Goal: Book appointment/travel/reservation

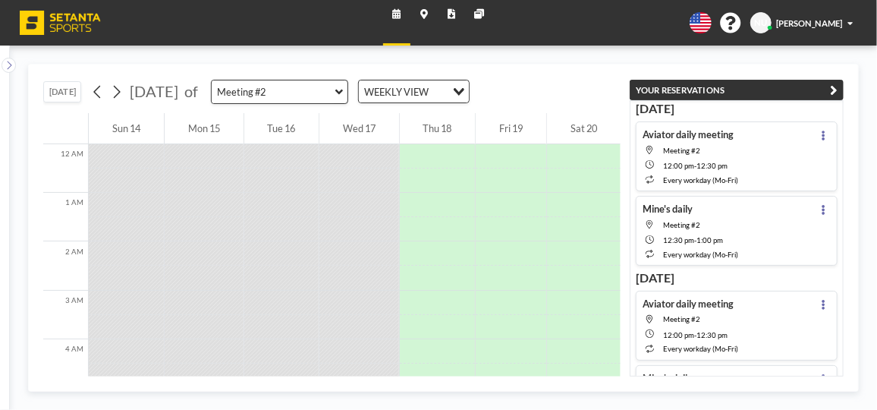
scroll to position [591, 0]
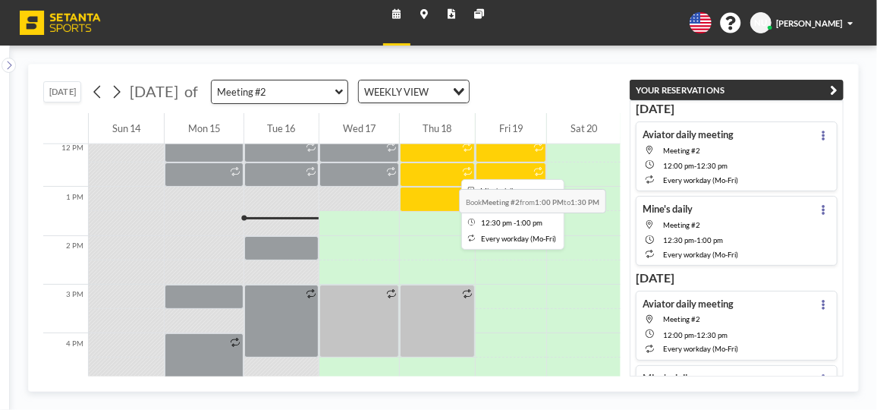
click at [413, 162] on div at bounding box center [438, 174] width 76 height 24
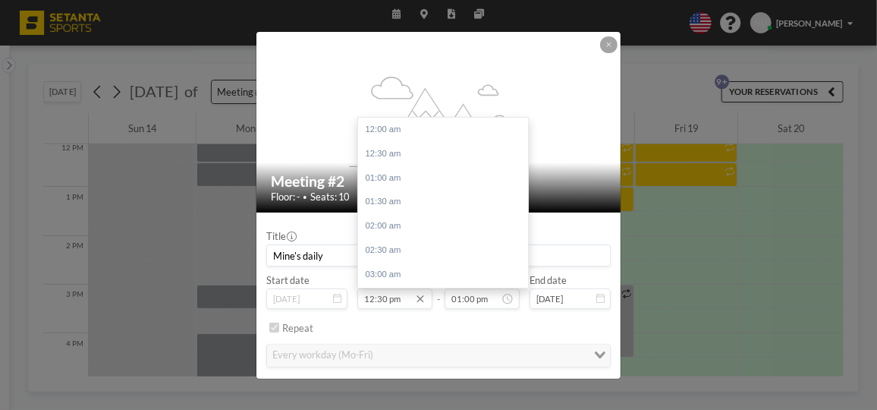
scroll to position [625, 0]
click at [376, 150] on div "01:00 pm" at bounding box center [446, 155] width 177 height 24
type input "01:00 pm"
type input "01:30 pm"
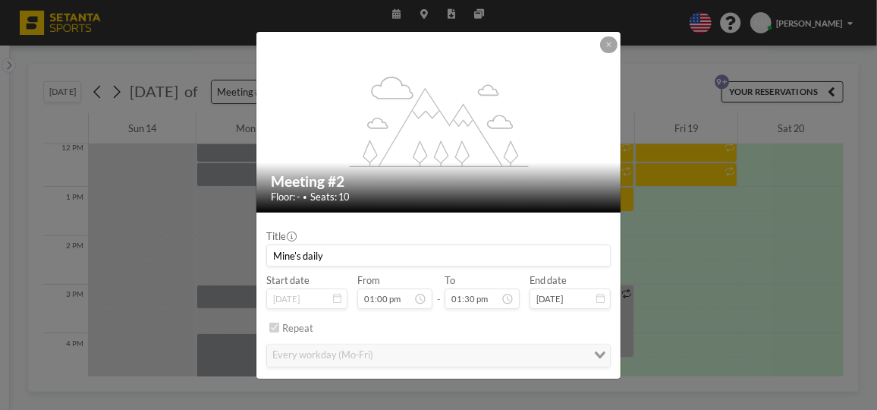
click at [384, 256] on input "Mine's daily" at bounding box center [438, 255] width 343 height 20
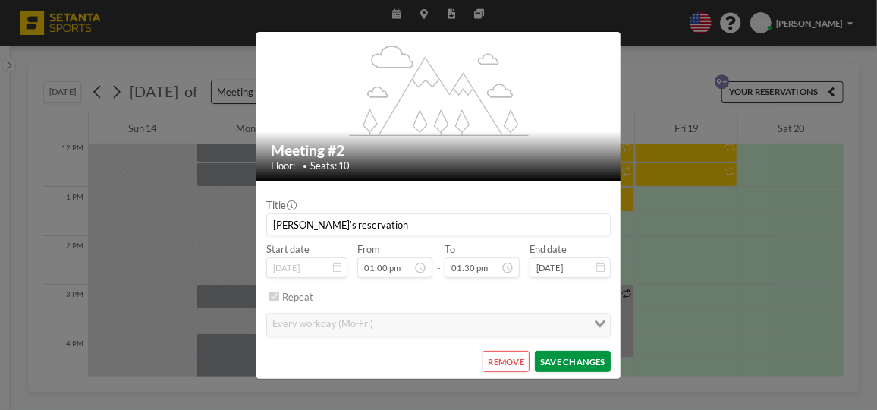
type input "[PERSON_NAME]'s reservation"
click at [576, 357] on button "SAVE CHANGES" at bounding box center [573, 360] width 77 height 21
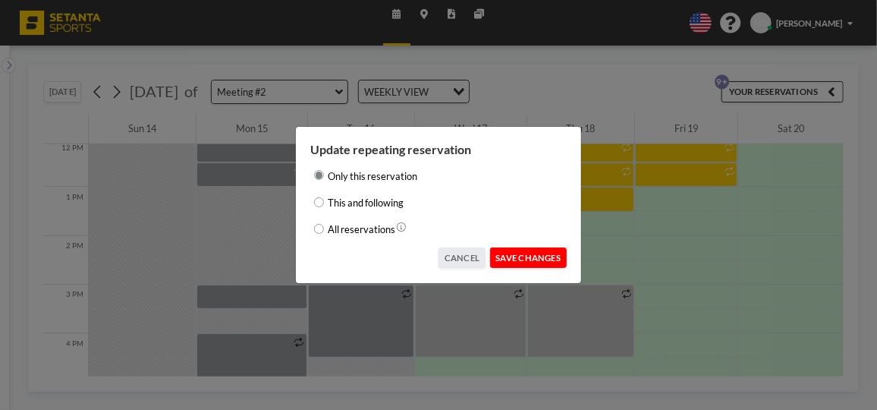
click at [537, 259] on button "SAVE CHANGES" at bounding box center [528, 257] width 77 height 21
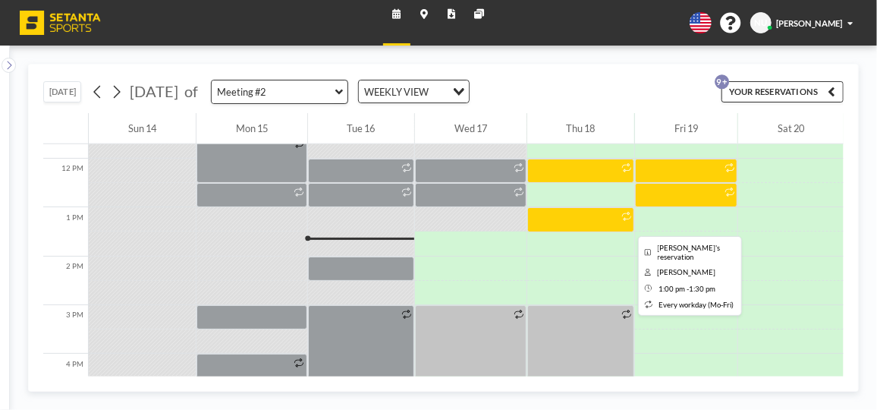
scroll to position [518, 0]
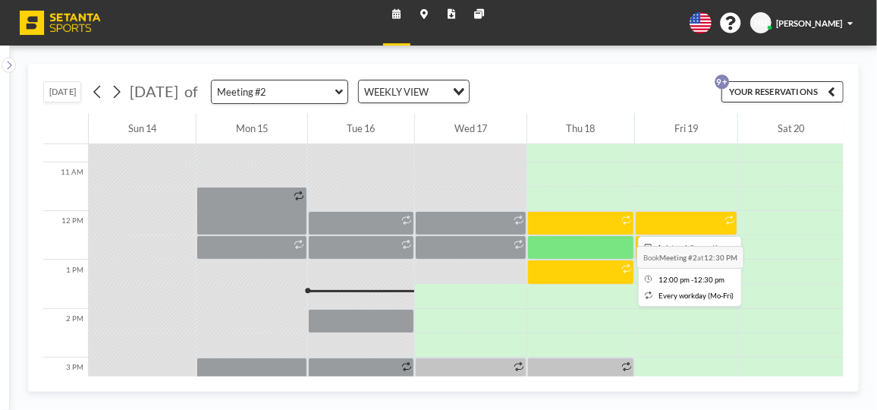
click at [579, 214] on div at bounding box center [581, 223] width 108 height 24
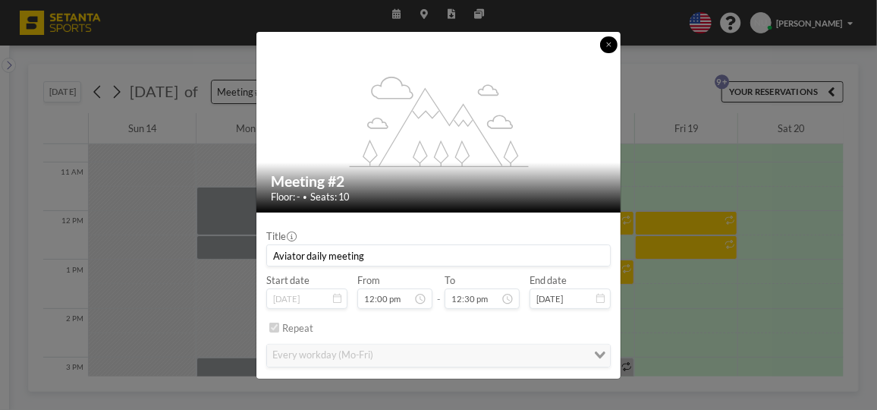
click at [610, 45] on icon at bounding box center [608, 45] width 5 height 8
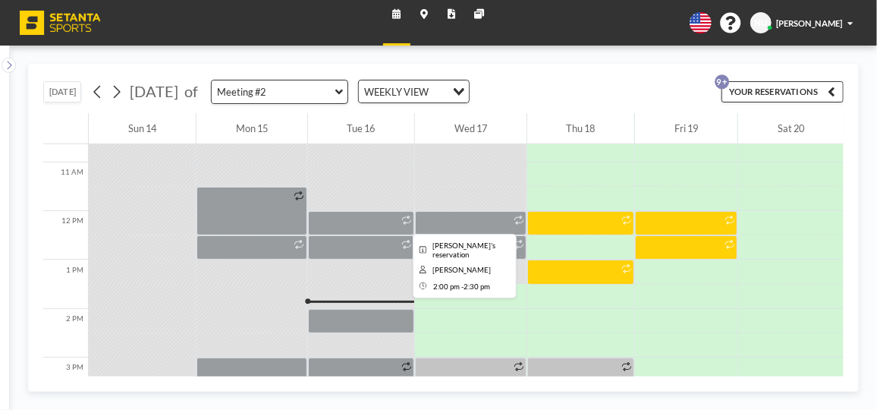
click at [368, 318] on div at bounding box center [361, 321] width 107 height 24
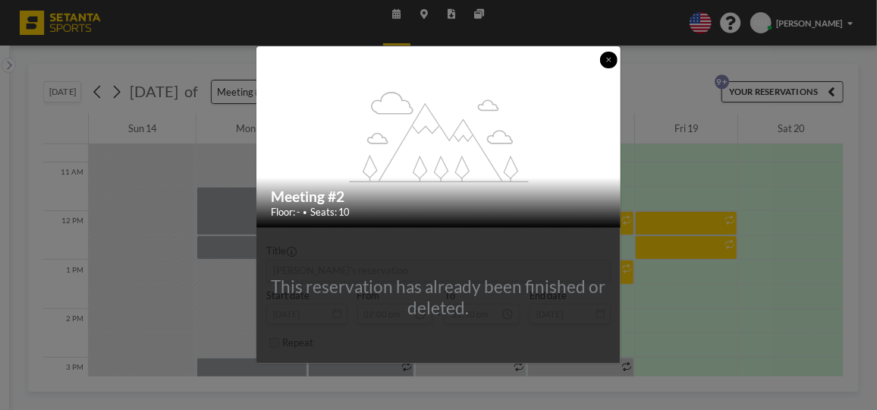
click at [606, 58] on icon at bounding box center [608, 60] width 5 height 8
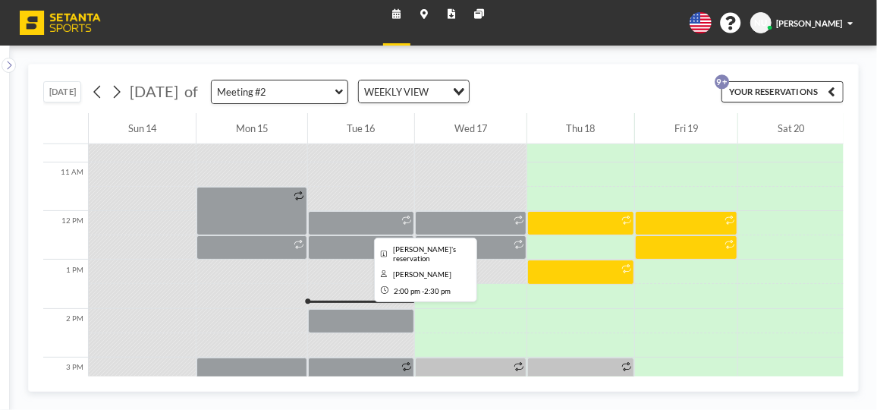
click at [332, 322] on div at bounding box center [361, 321] width 107 height 24
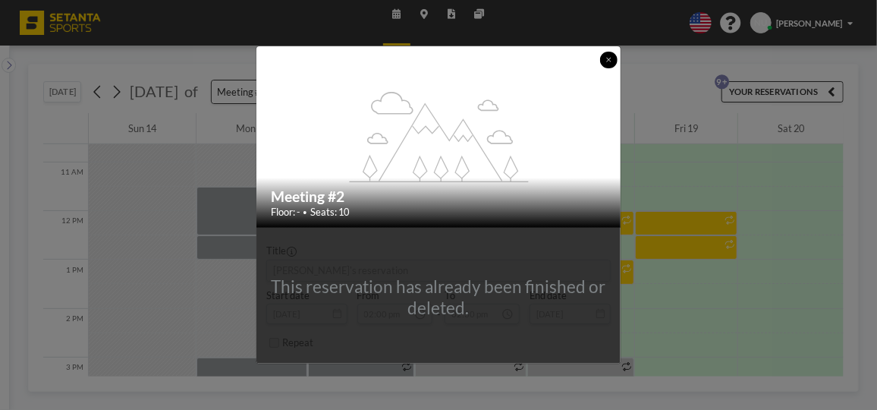
click at [600, 60] on button at bounding box center [608, 60] width 17 height 17
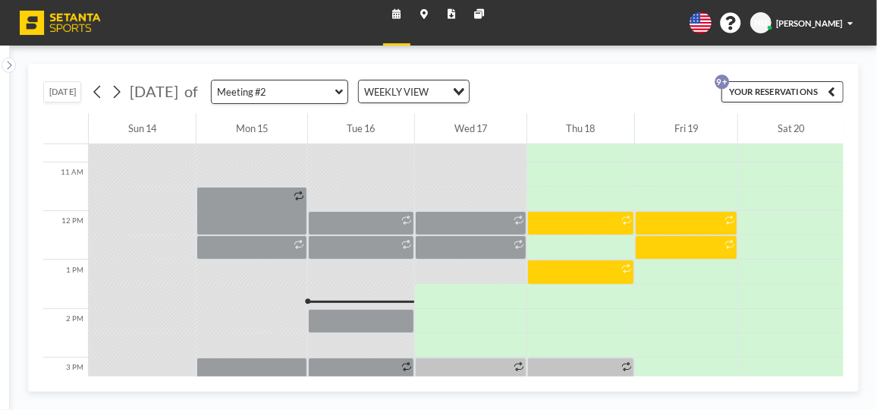
click at [829, 92] on icon "button" at bounding box center [832, 91] width 8 height 14
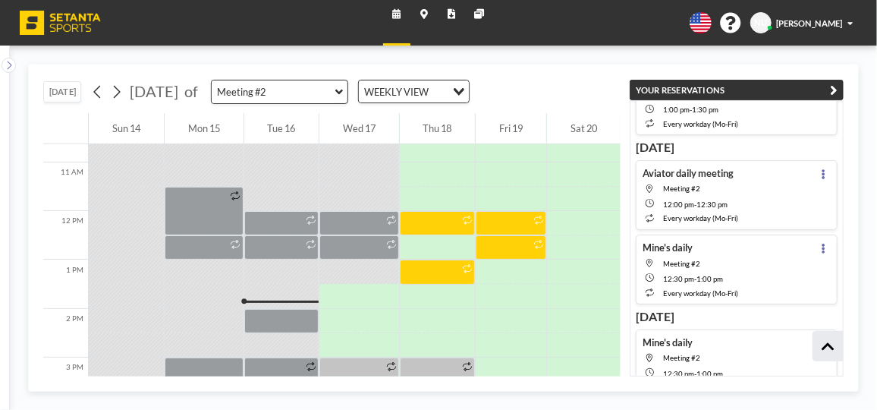
scroll to position [0, 0]
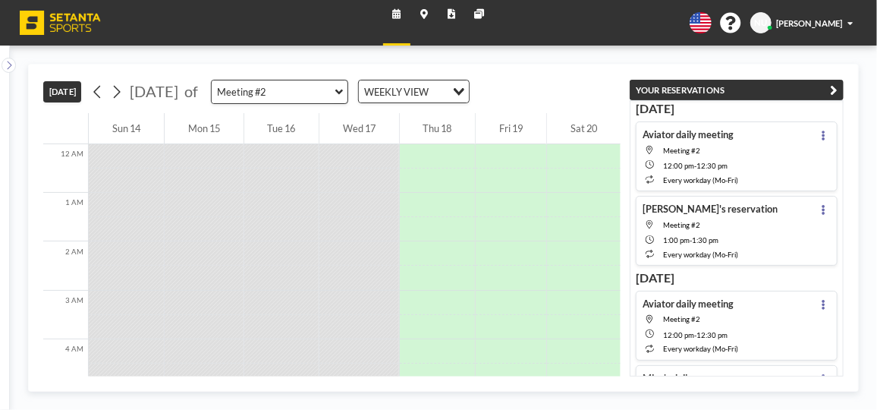
scroll to position [591, 0]
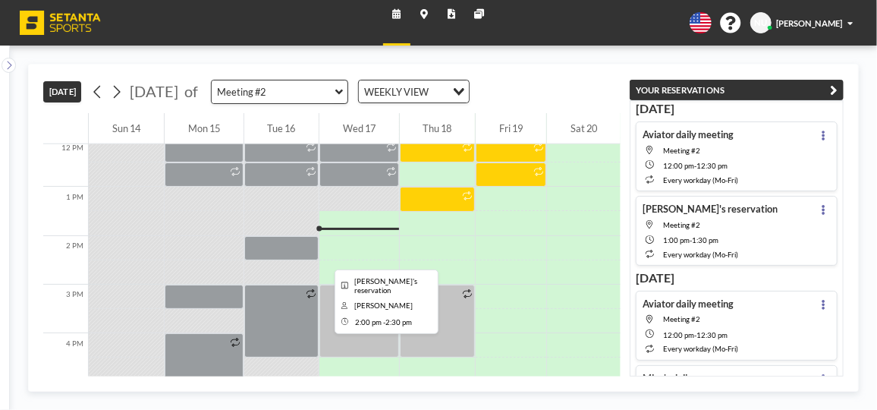
click at [296, 245] on div at bounding box center [281, 248] width 75 height 24
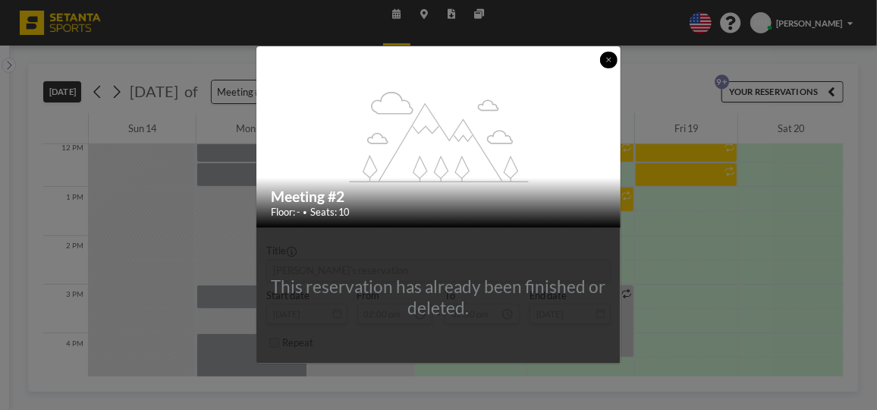
click at [606, 59] on icon at bounding box center [608, 60] width 5 height 8
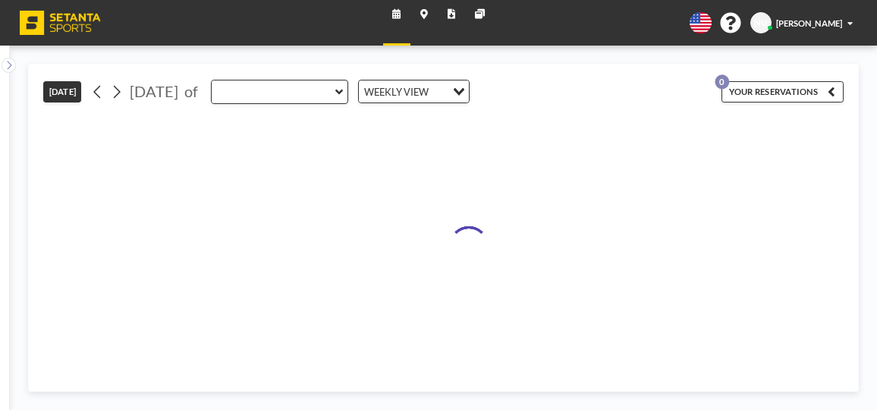
type input "Meeting #2"
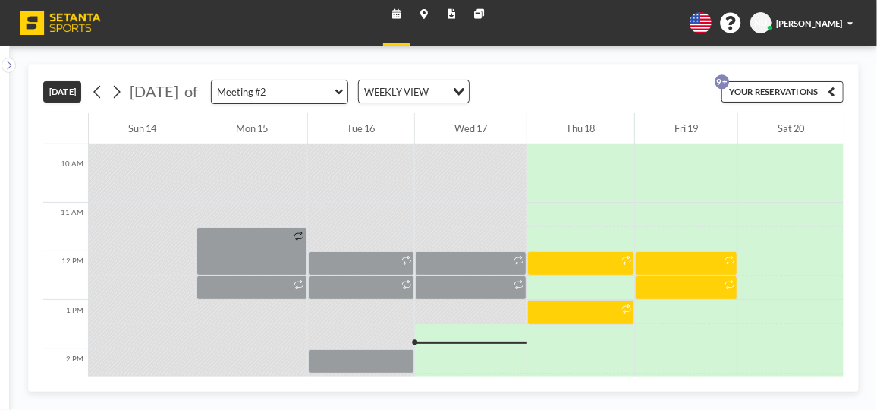
scroll to position [591, 0]
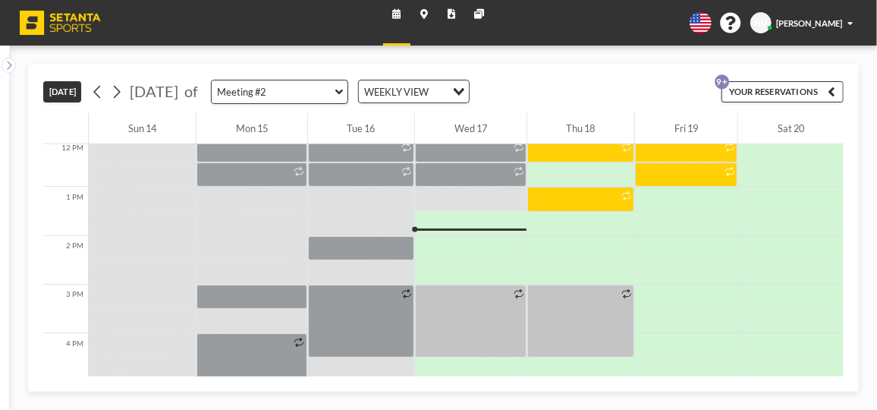
click at [343, 93] on icon at bounding box center [339, 92] width 8 height 12
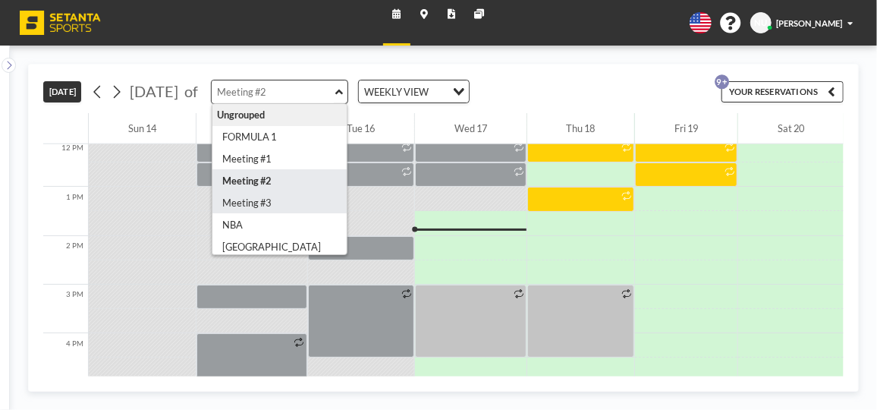
type input "Meeting #3"
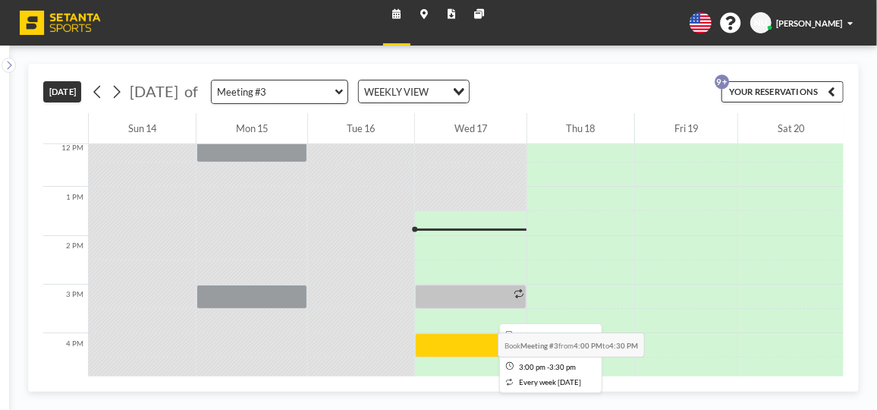
click at [449, 295] on div at bounding box center [471, 296] width 112 height 24
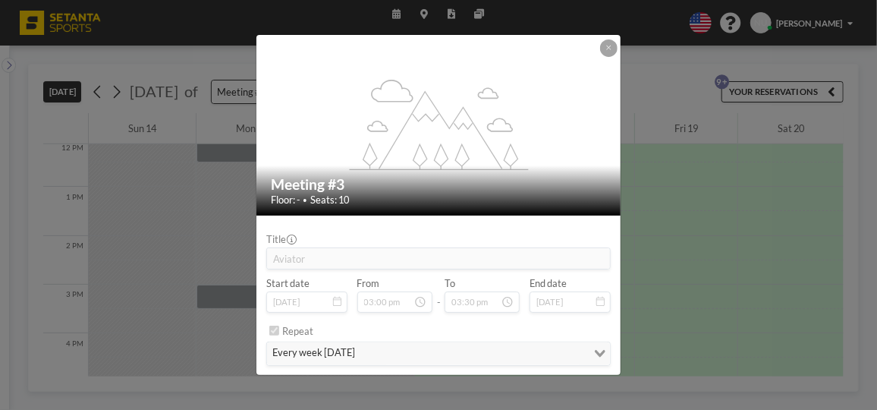
drag, startPoint x: 449, startPoint y: 295, endPoint x: 394, endPoint y: 245, distance: 74.7
click at [394, 245] on div "Title Aviator" at bounding box center [438, 251] width 344 height 37
click at [606, 50] on icon at bounding box center [608, 48] width 5 height 5
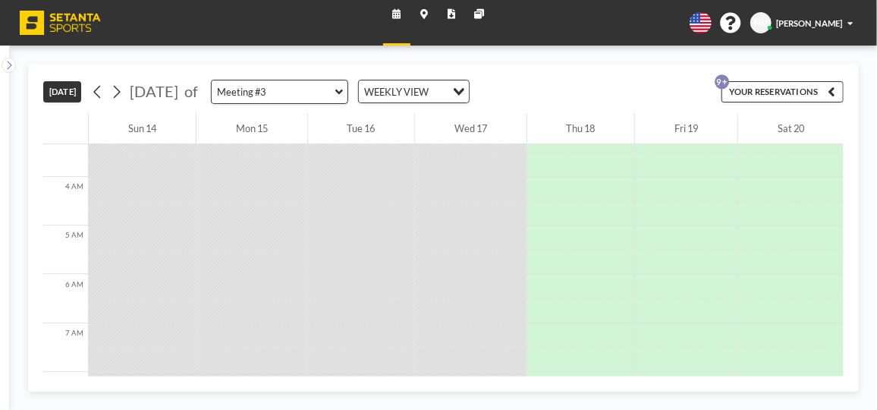
scroll to position [0, 0]
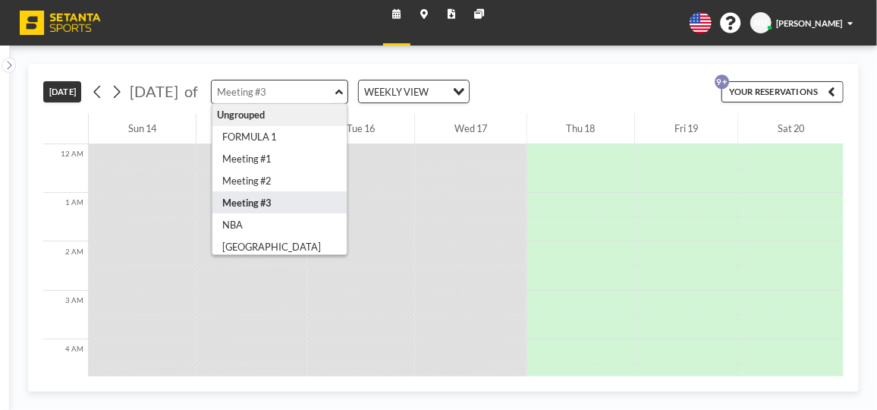
click at [335, 92] on input "text" at bounding box center [274, 91] width 124 height 23
type input "Meeting #2"
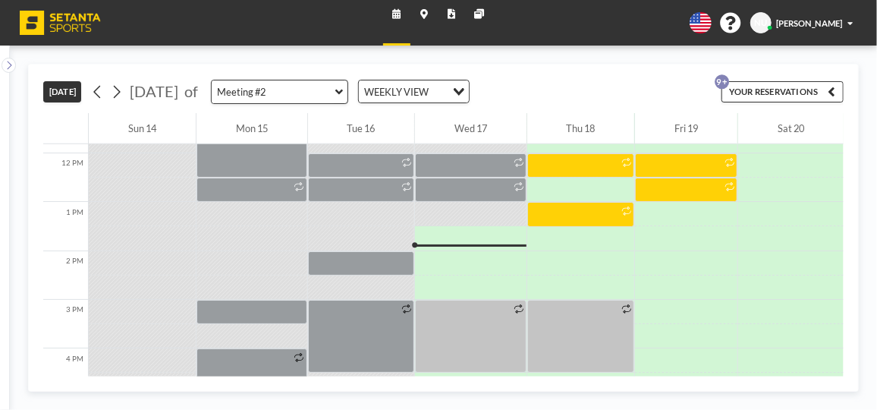
scroll to position [701, 0]
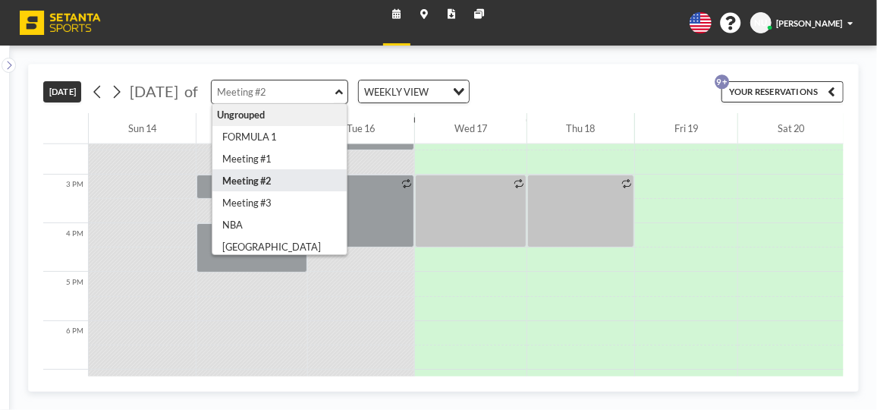
click at [317, 93] on input "text" at bounding box center [274, 91] width 124 height 23
type input "Meeting #3"
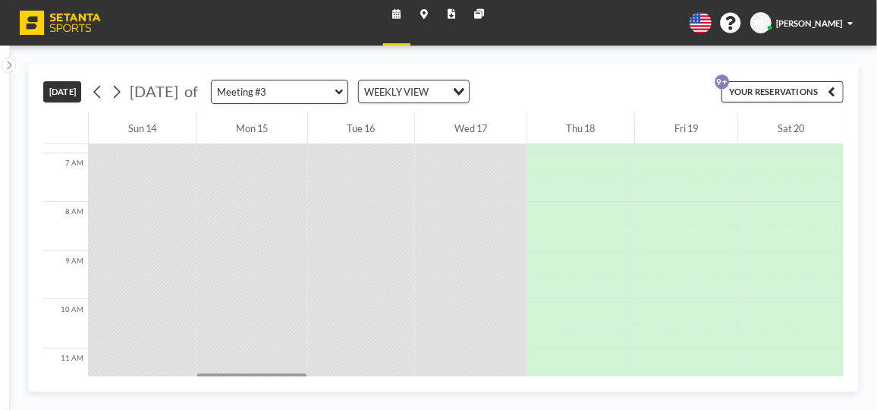
scroll to position [323, 0]
click at [343, 86] on icon at bounding box center [339, 92] width 8 height 12
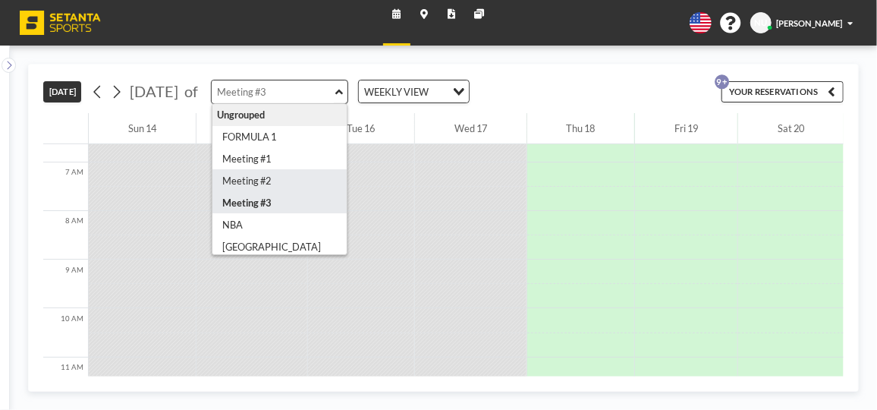
type input "Meeting #2"
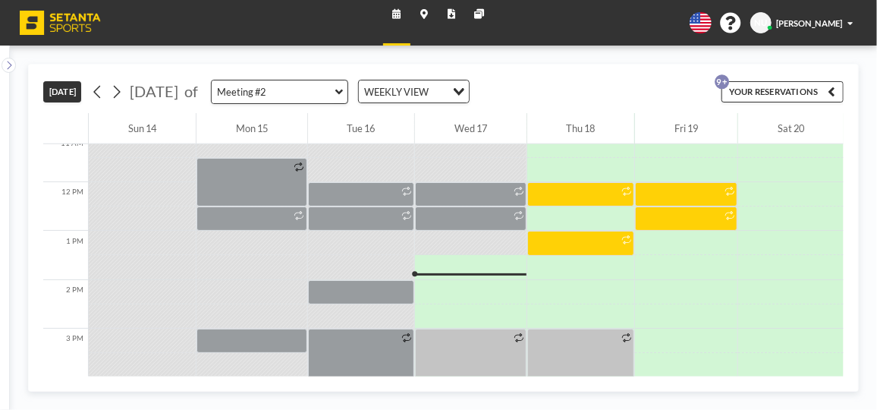
scroll to position [591, 0]
